Goal: Find specific fact: Find specific fact

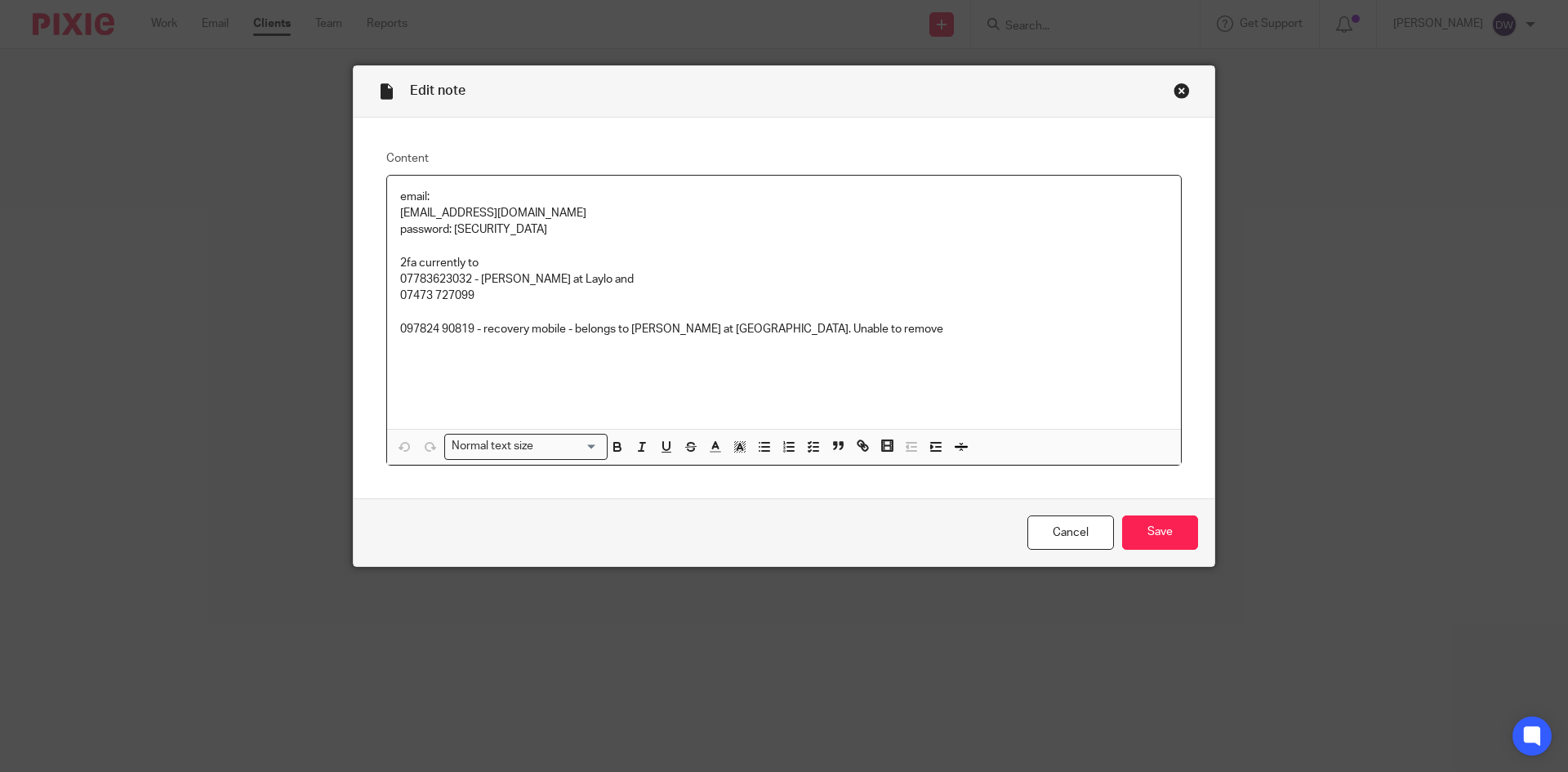
click at [1184, 93] on div "Edit note" at bounding box center [784, 91] width 861 height 51
click at [1179, 89] on div "Close this dialog window" at bounding box center [1182, 90] width 16 height 16
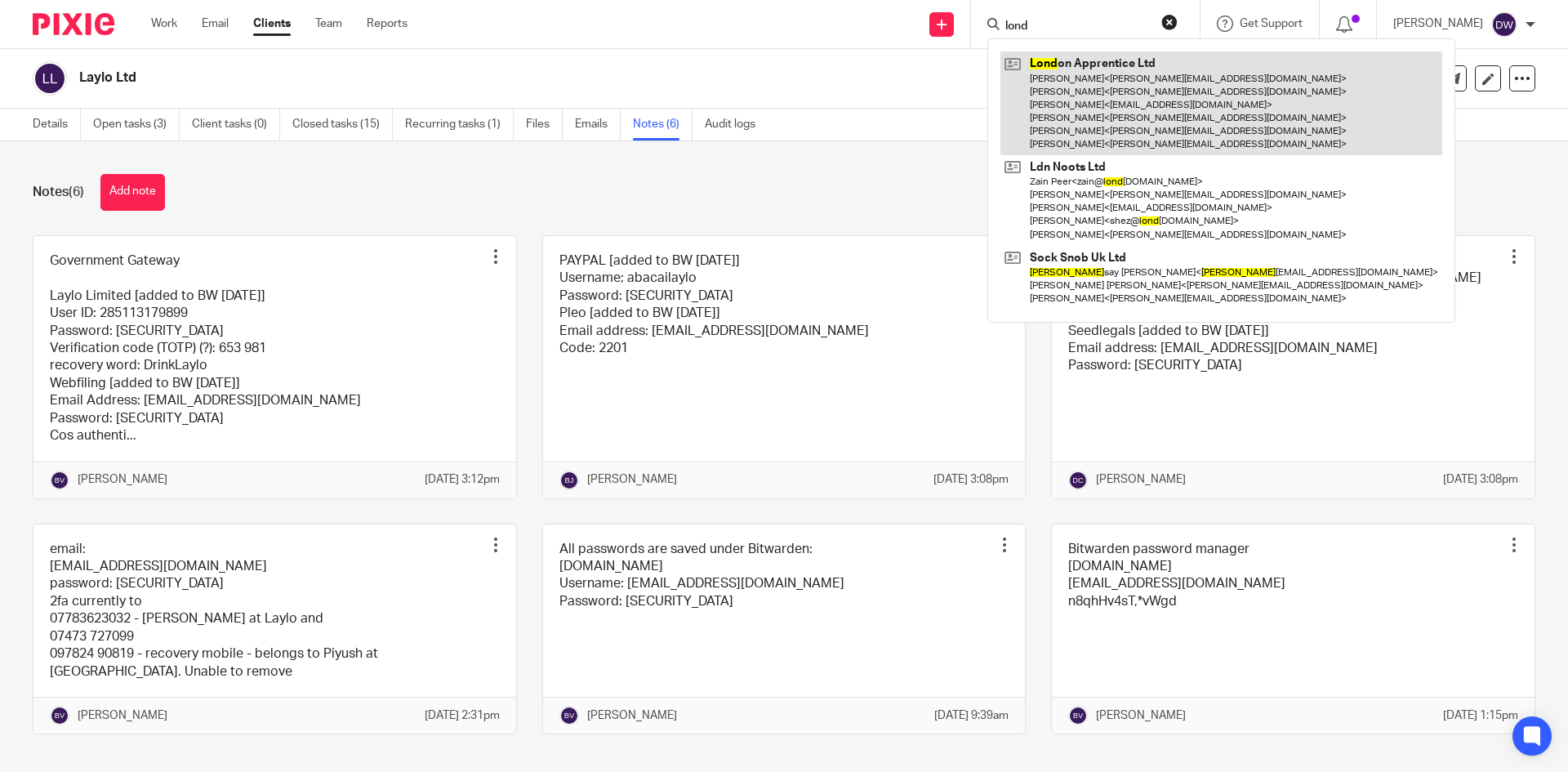
type input "lond"
click at [1098, 95] on link at bounding box center [1220, 102] width 442 height 103
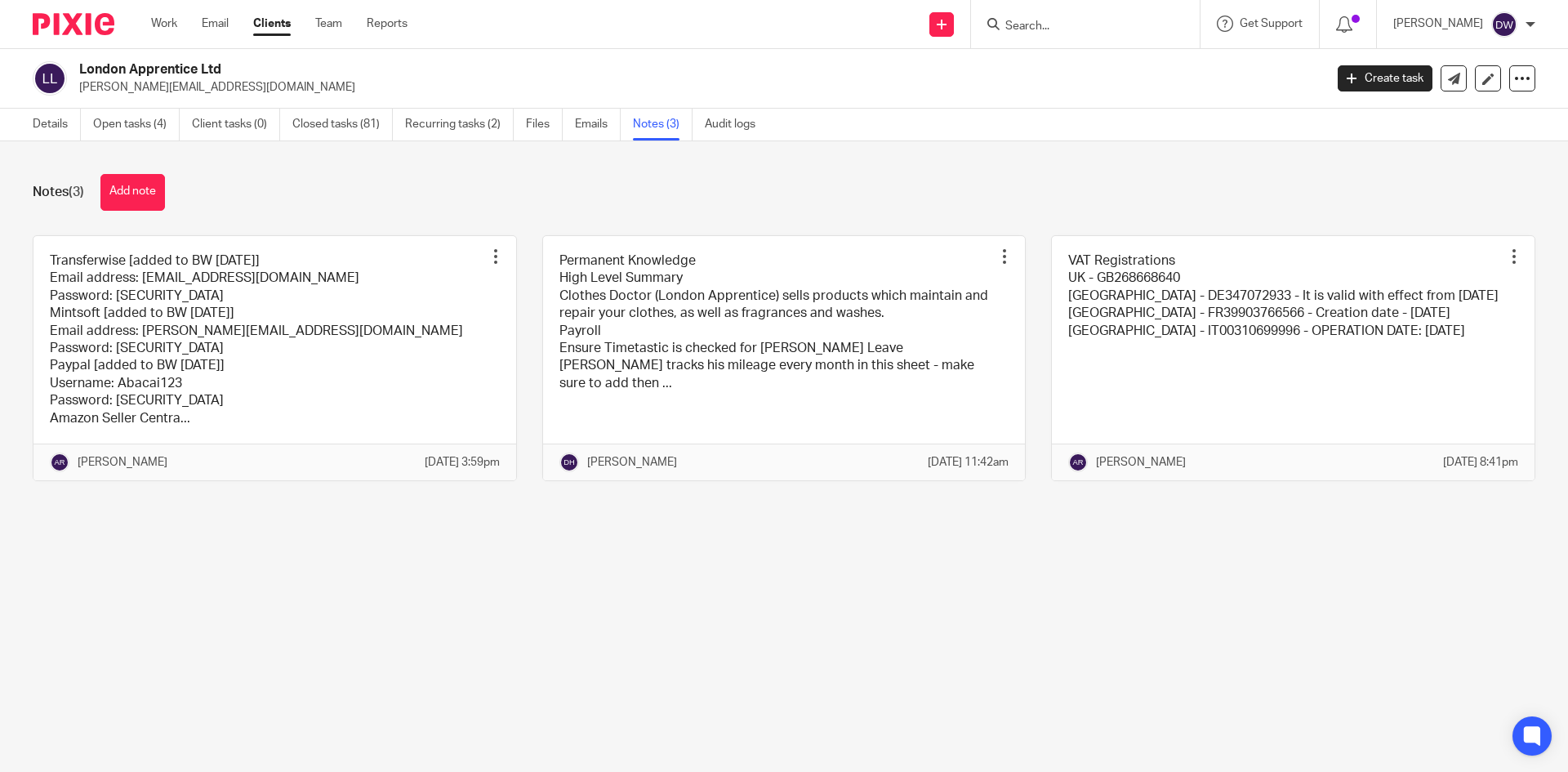
click at [361, 335] on link at bounding box center [275, 357] width 483 height 244
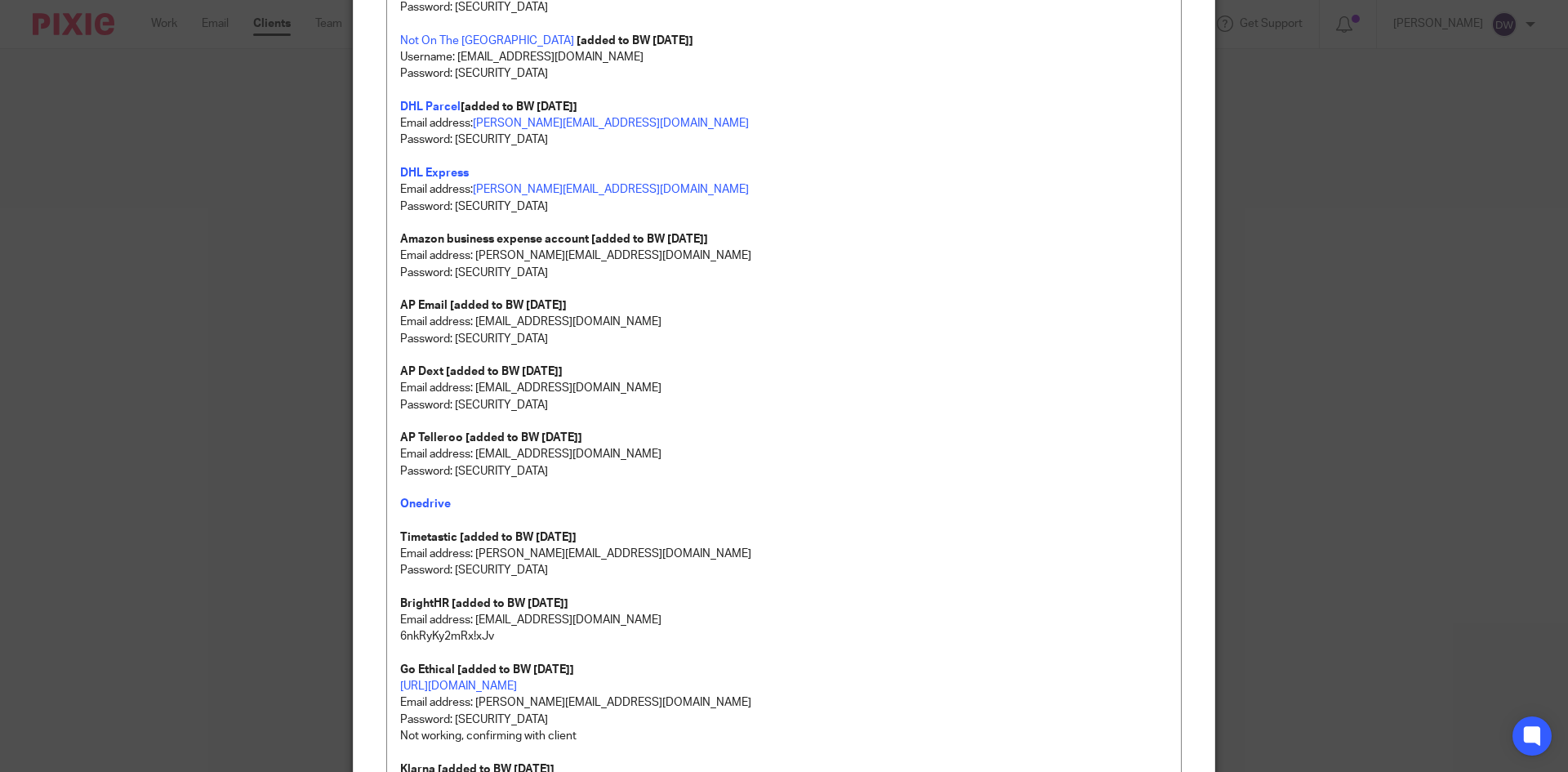
scroll to position [653, 0]
click at [448, 340] on p "Password: ApAb@ca!CDymAy4ts6yQHzBW3mbGXC" at bounding box center [784, 337] width 767 height 16
drag, startPoint x: 449, startPoint y: 336, endPoint x: 663, endPoint y: 331, distance: 214.1
click at [663, 331] on p "Password: ApAb@ca!CDymAy4ts6yQHzBW3mbGXC" at bounding box center [784, 337] width 767 height 16
copy p "ApAb@ca!CDymAy4ts6yQHzBW3mbGXC"
